Goal: Information Seeking & Learning: Learn about a topic

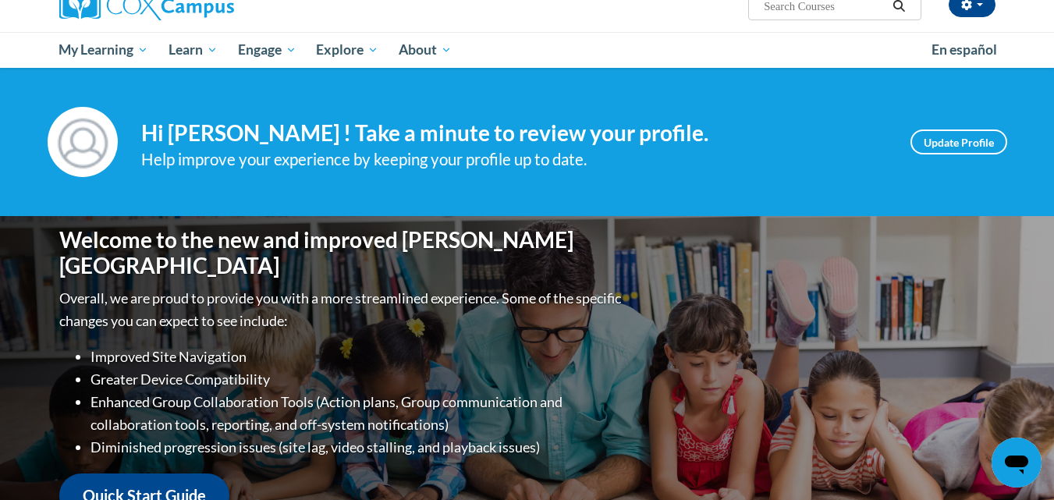
scroll to position [129, 0]
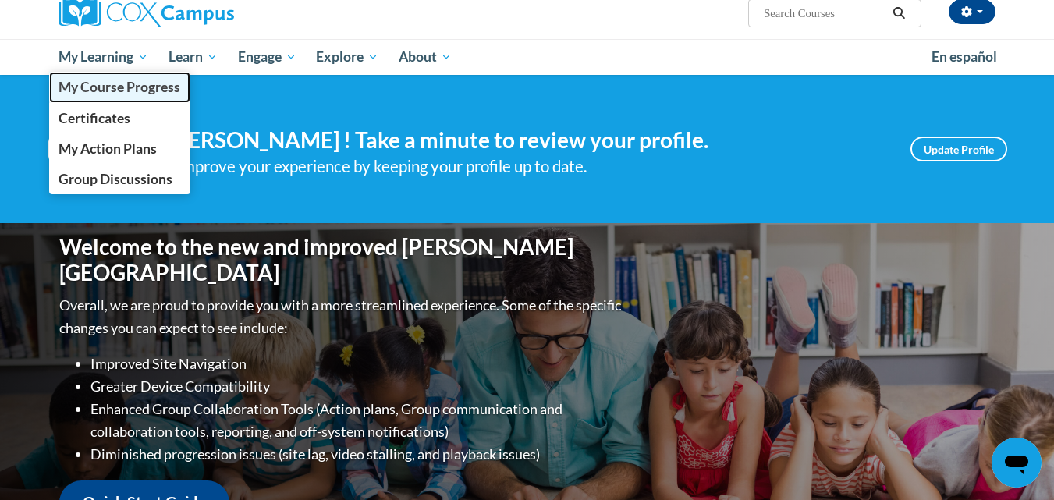
click at [113, 96] on link "My Course Progress" at bounding box center [120, 87] width 142 height 30
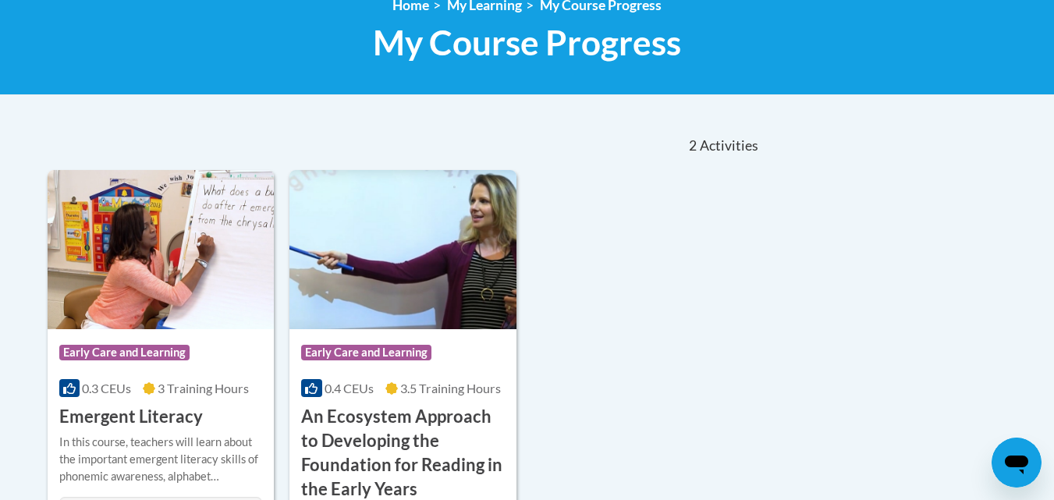
scroll to position [265, 0]
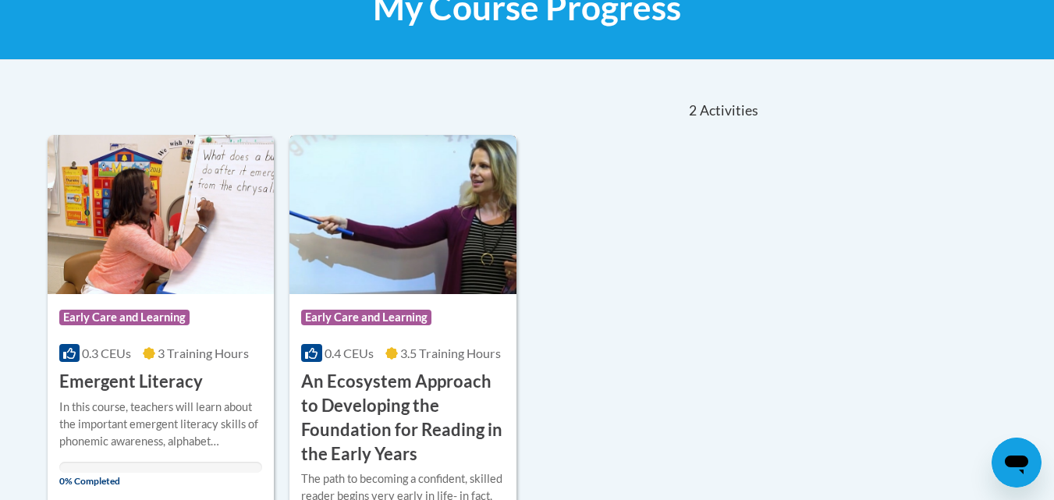
click at [413, 279] on img at bounding box center [402, 214] width 227 height 159
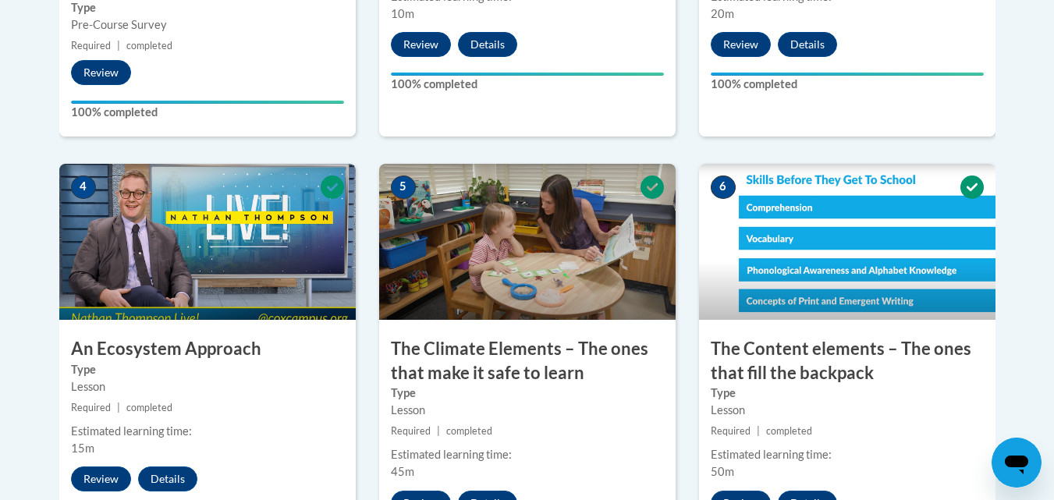
scroll to position [865, 0]
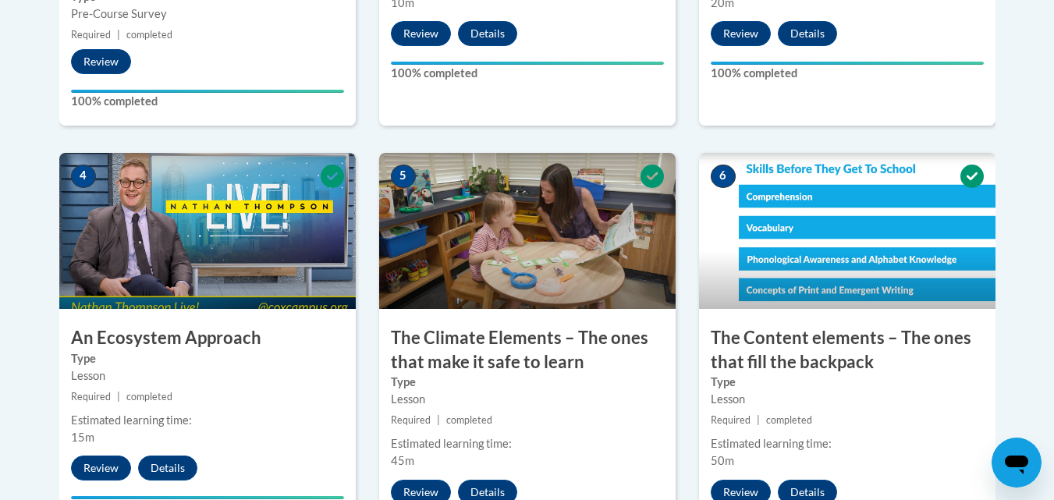
drag, startPoint x: 1065, startPoint y: 50, endPoint x: 1065, endPoint y: 231, distance: 181.0
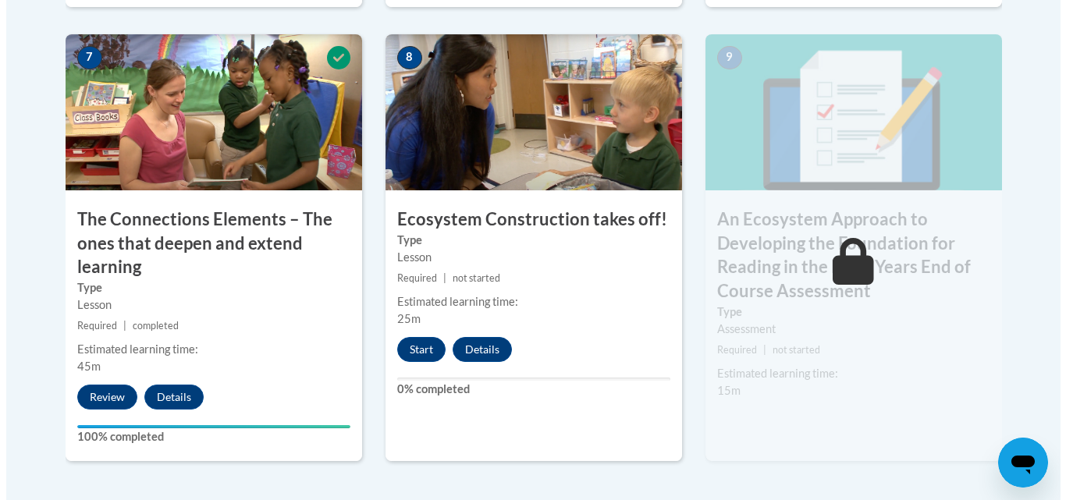
scroll to position [1403, 0]
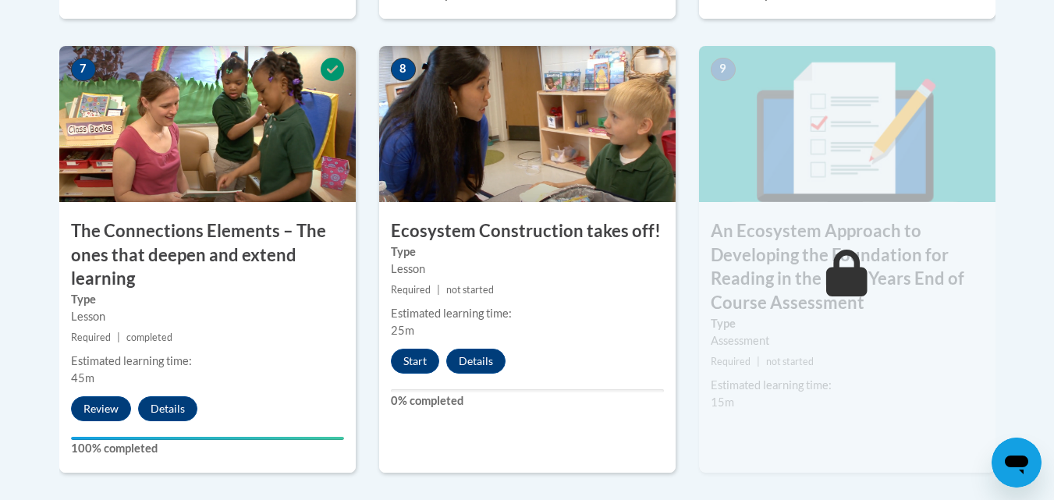
click at [481, 161] on img at bounding box center [527, 124] width 296 height 156
click at [414, 355] on button "Start" at bounding box center [415, 361] width 48 height 25
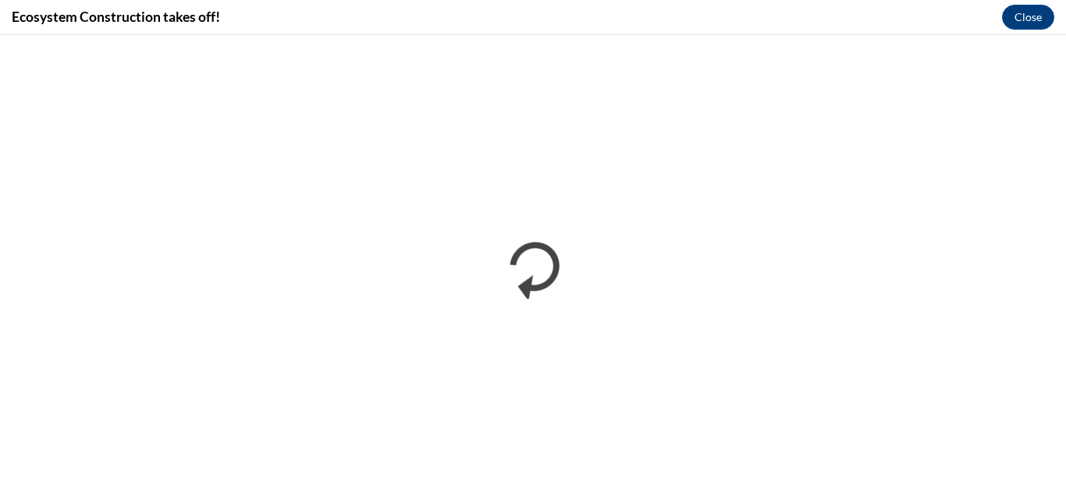
scroll to position [0, 0]
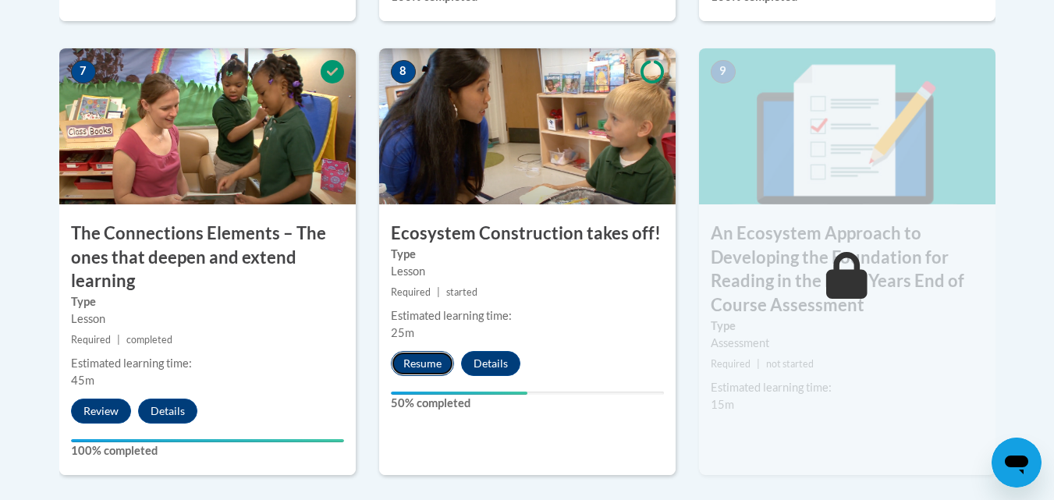
click at [436, 353] on button "Resume" at bounding box center [422, 363] width 63 height 25
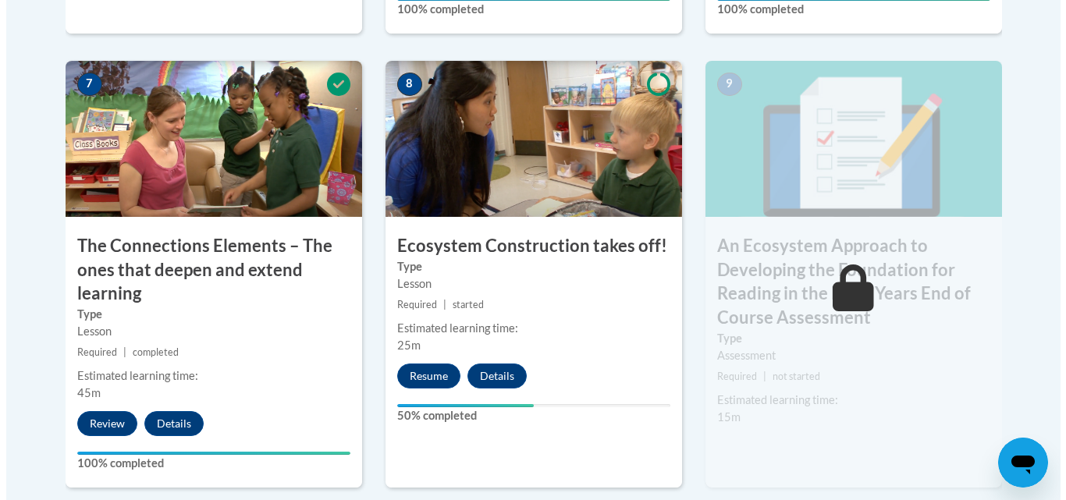
scroll to position [1444, 0]
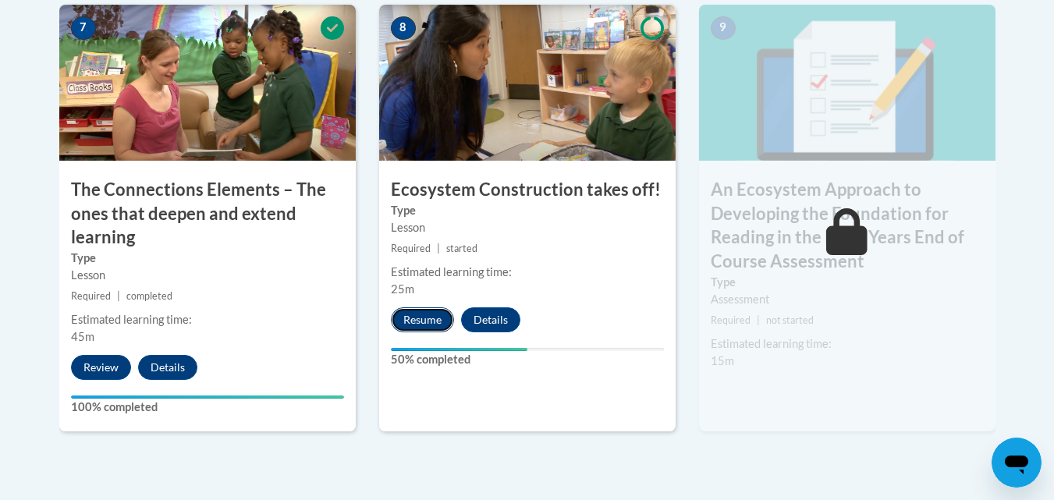
click at [438, 313] on button "Resume" at bounding box center [422, 319] width 63 height 25
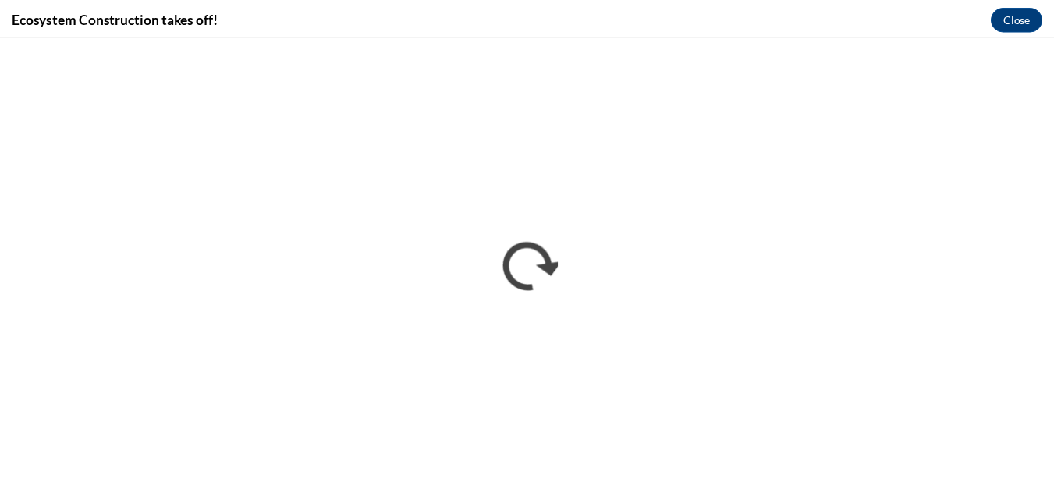
scroll to position [0, 0]
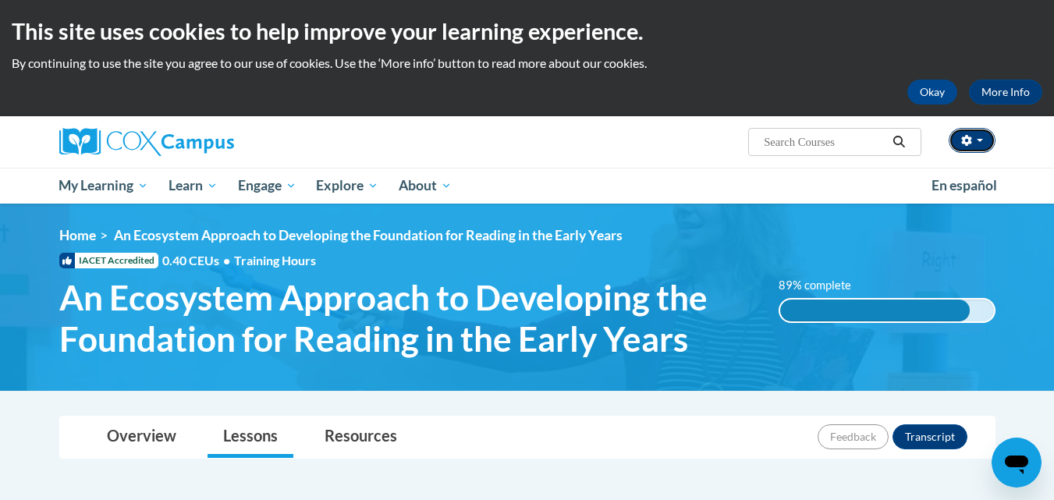
click at [987, 137] on button "button" at bounding box center [972, 140] width 47 height 25
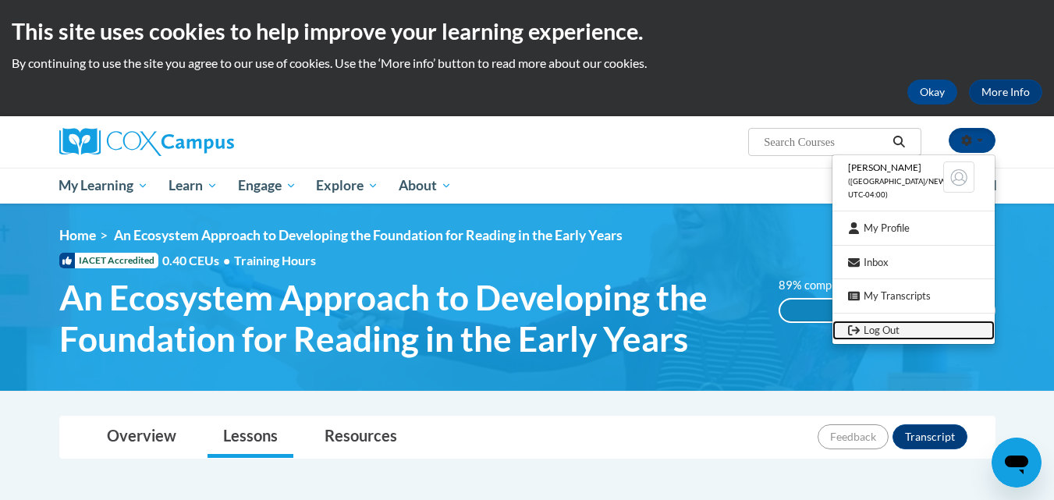
click at [871, 331] on link "Log Out" at bounding box center [913, 331] width 162 height 20
